Goal: Navigation & Orientation: Find specific page/section

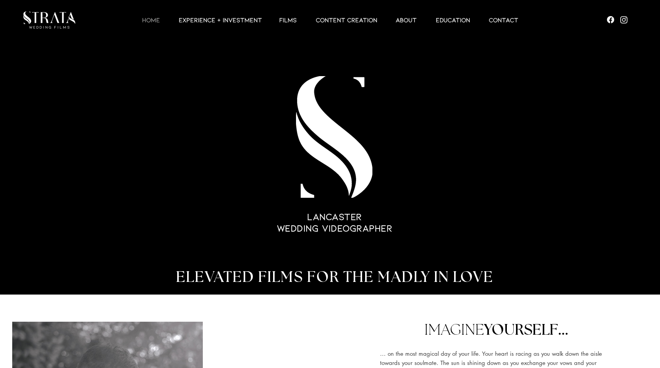
click at [251, 128] on img "main content" at bounding box center [330, 154] width 660 height 279
click at [339, 23] on p "CONTENT CREATION" at bounding box center [346, 19] width 69 height 9
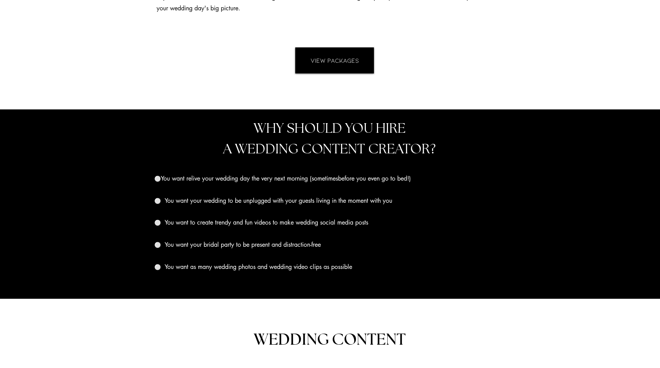
scroll to position [705, 0]
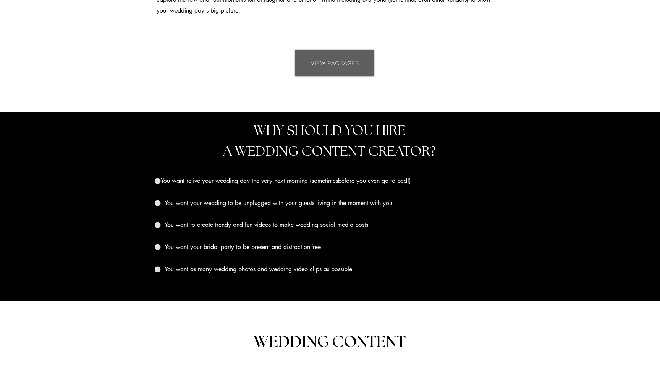
click at [342, 62] on span "VIEW PACKAGES" at bounding box center [335, 62] width 49 height 8
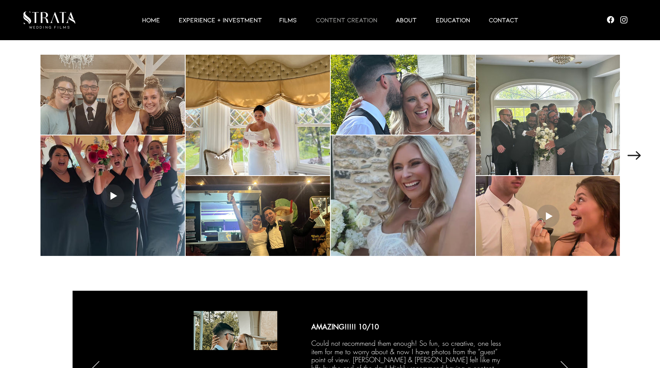
scroll to position [1020, 0]
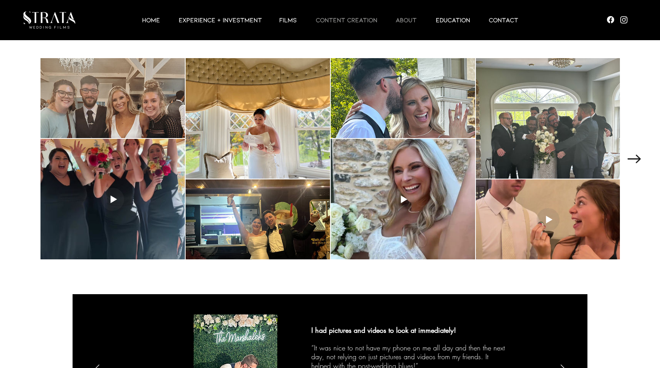
click at [407, 16] on p "ABOUT" at bounding box center [406, 19] width 29 height 9
